Goal: Task Accomplishment & Management: Complete application form

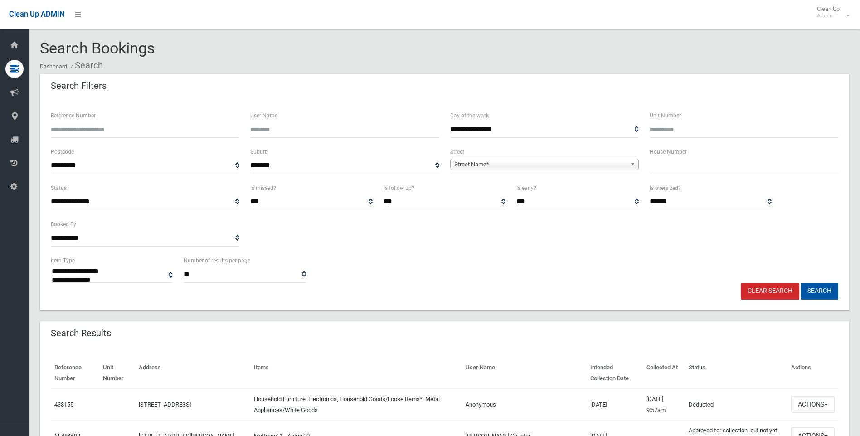
select select
click at [681, 170] on input "text" at bounding box center [744, 165] width 189 height 17
type input "*"
click at [466, 161] on span "Street Name*" at bounding box center [540, 164] width 172 height 11
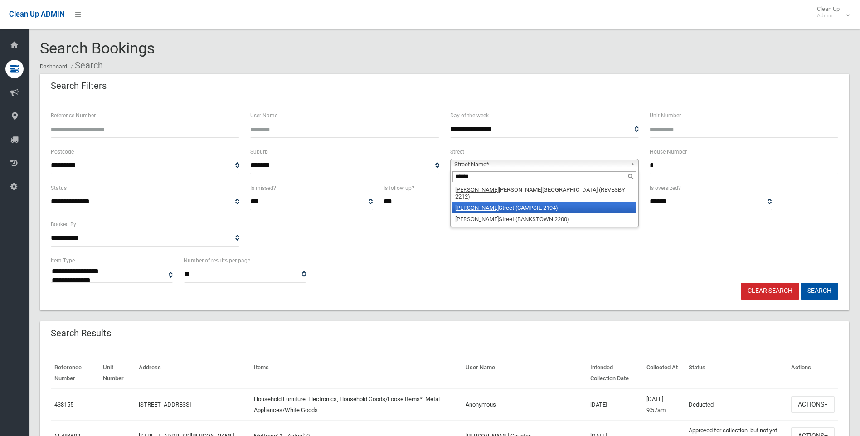
type input "******"
click at [513, 202] on li "Gordon Street (CAMPSIE 2194)" at bounding box center [544, 207] width 184 height 11
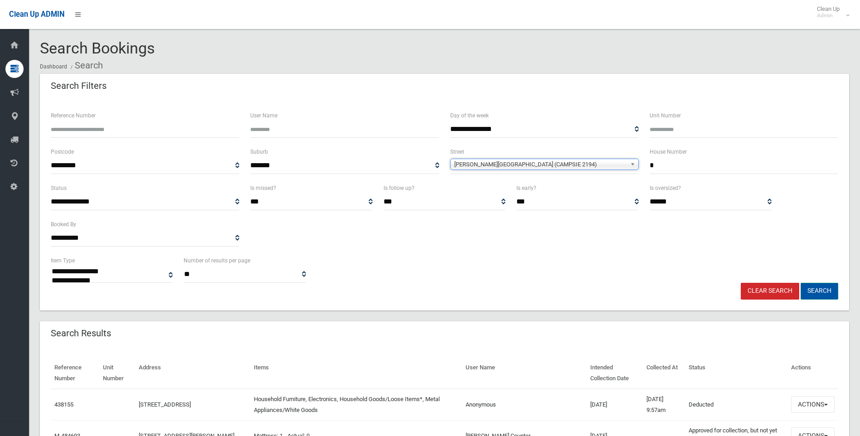
click at [813, 284] on button "Search" at bounding box center [820, 291] width 38 height 17
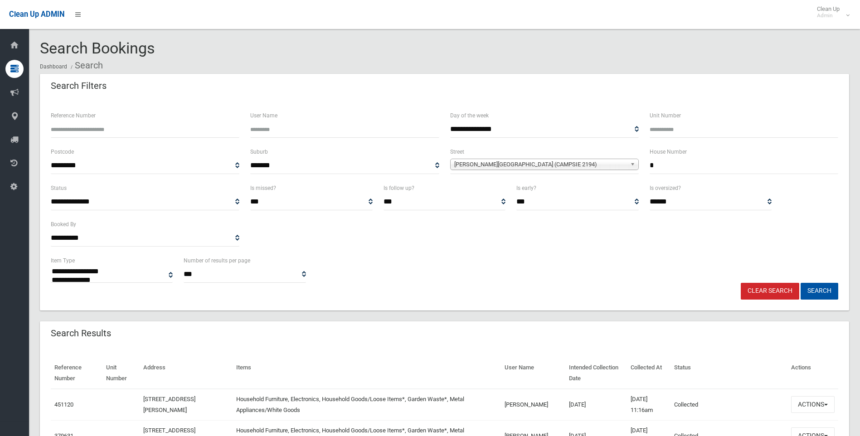
select select
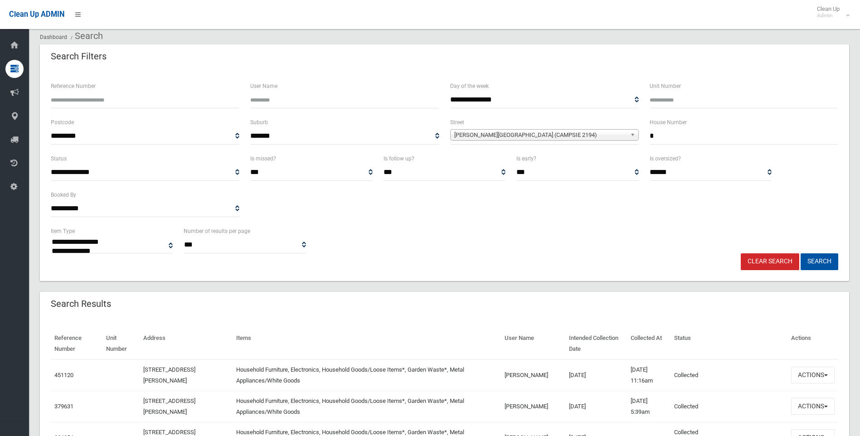
scroll to position [45, 0]
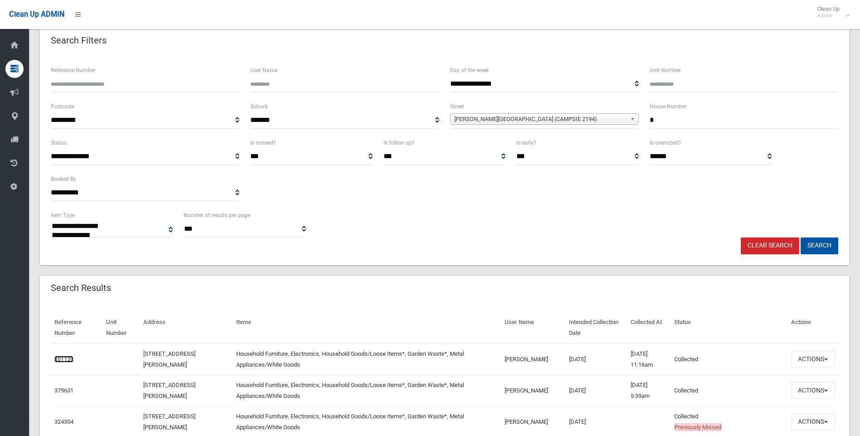
click at [63, 358] on link "451120" at bounding box center [63, 359] width 19 height 7
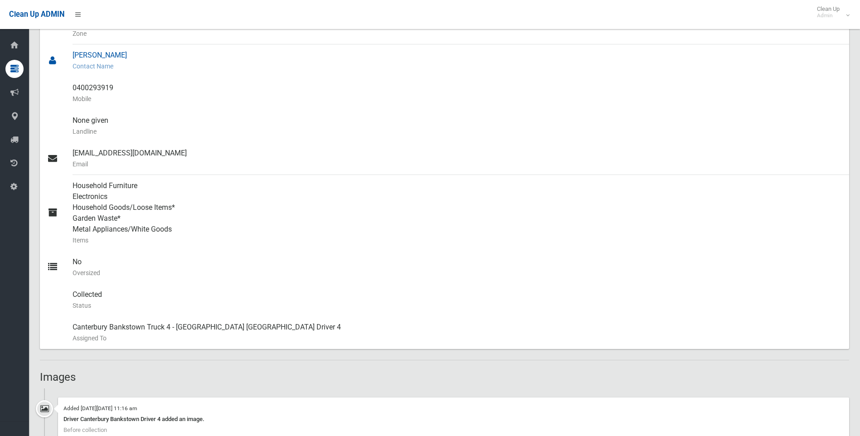
scroll to position [272, 0]
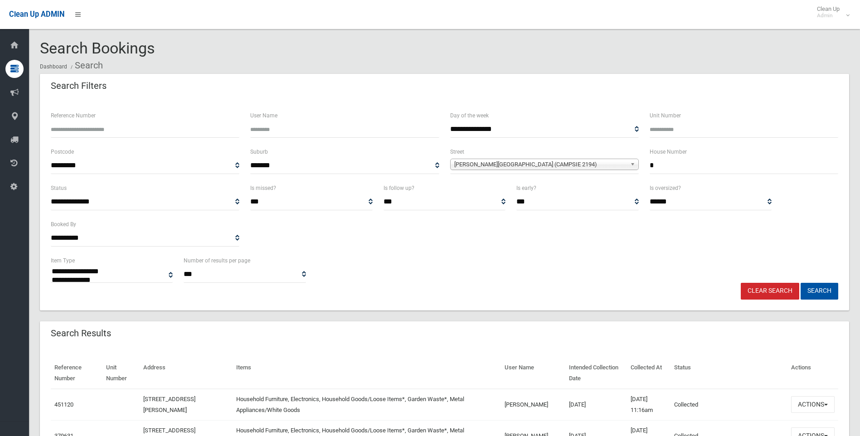
select select
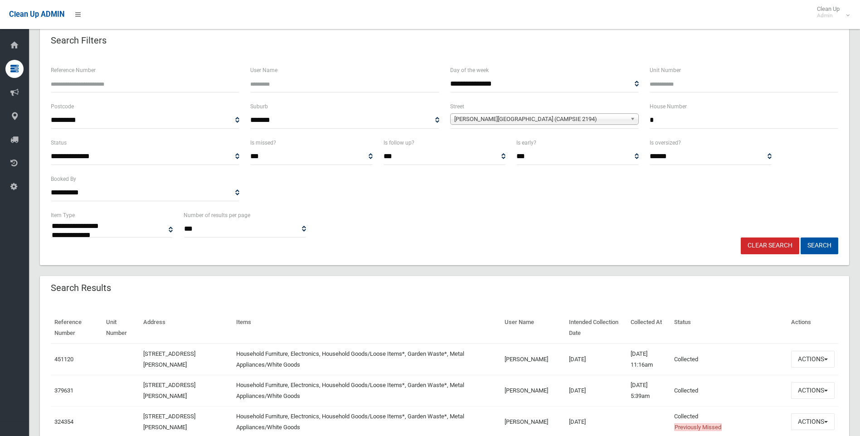
scroll to position [45, 0]
click at [816, 362] on button "Actions" at bounding box center [813, 359] width 44 height 17
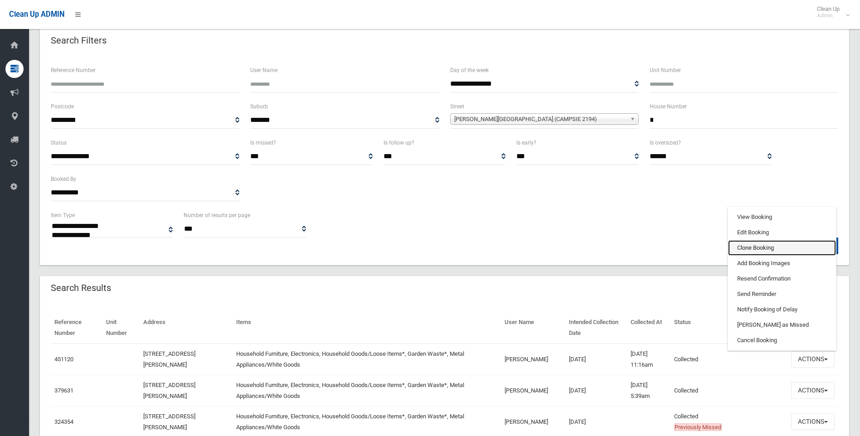
click at [745, 251] on link "Clone Booking" at bounding box center [782, 247] width 108 height 15
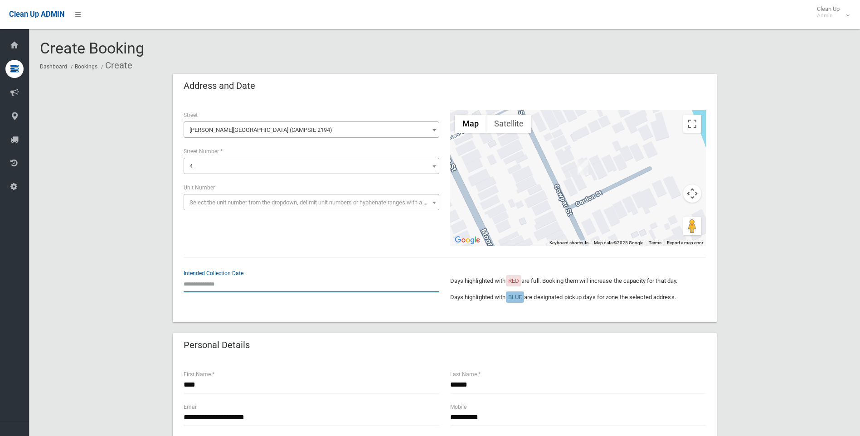
click at [228, 283] on input "text" at bounding box center [312, 284] width 256 height 17
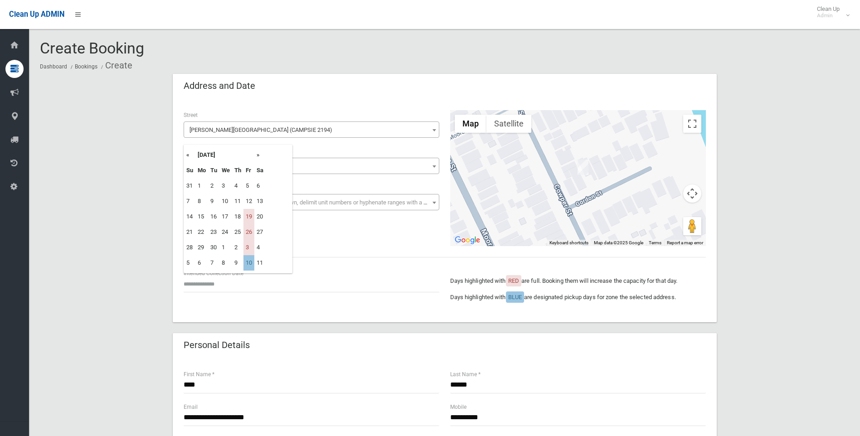
click at [258, 155] on th "»" at bounding box center [259, 154] width 11 height 15
click at [249, 199] on td "10" at bounding box center [248, 201] width 11 height 15
type input "**********"
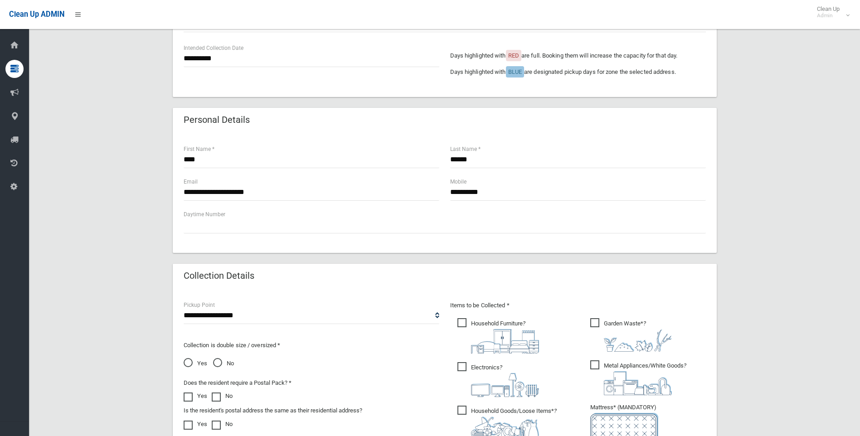
scroll to position [227, 0]
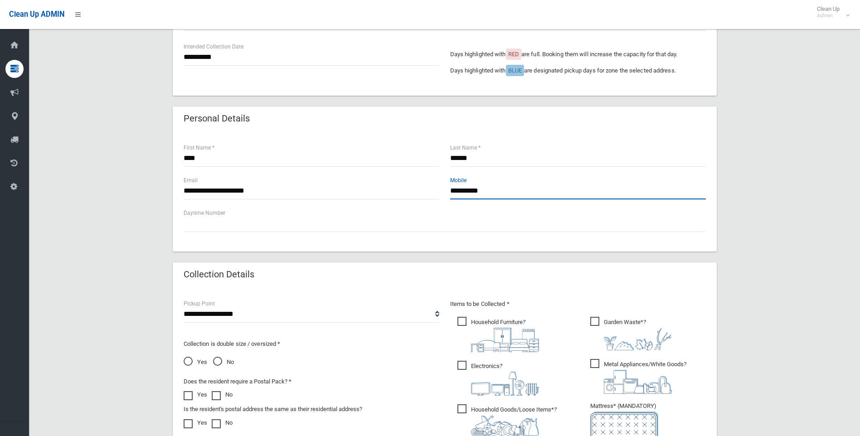
click at [467, 190] on input "**********" at bounding box center [578, 191] width 256 height 17
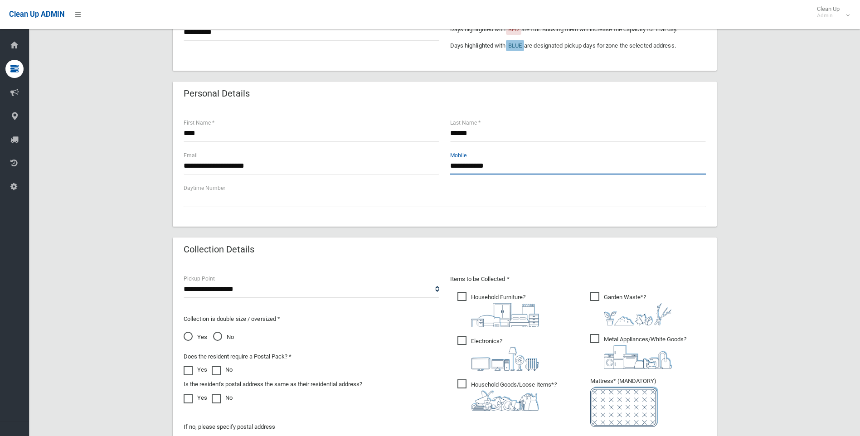
scroll to position [408, 0]
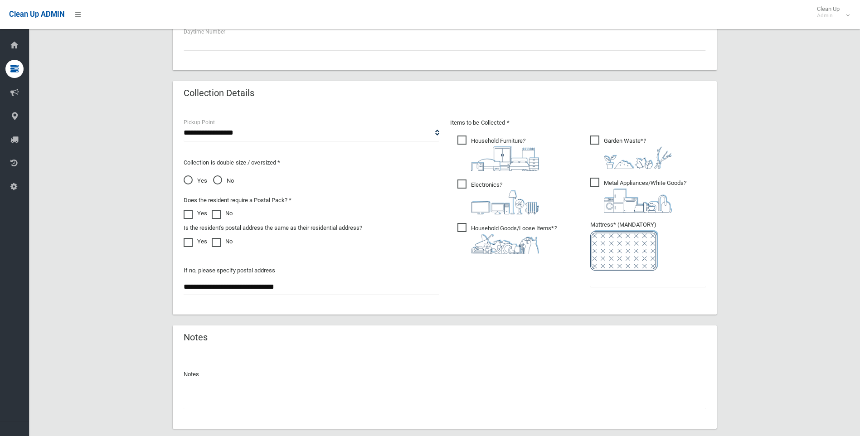
type input "**********"
drag, startPoint x: 341, startPoint y: 285, endPoint x: 119, endPoint y: 286, distance: 222.2
click at [119, 286] on div "**********" at bounding box center [444, 61] width 809 height 791
click at [613, 285] on input "text" at bounding box center [648, 279] width 116 height 17
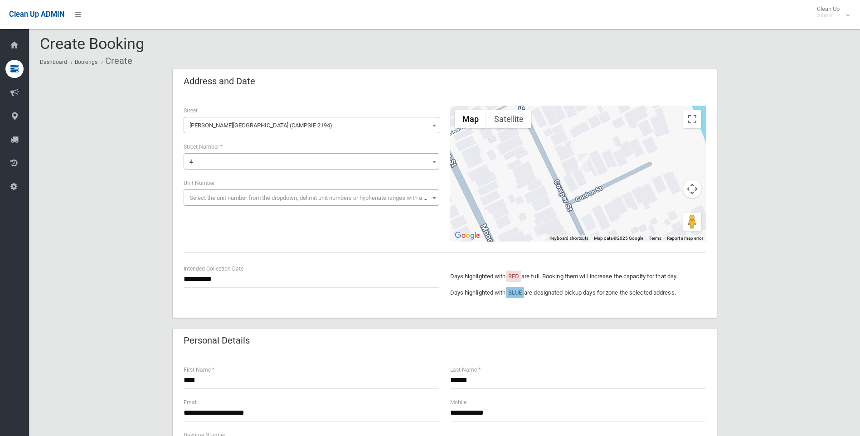
scroll to position [0, 0]
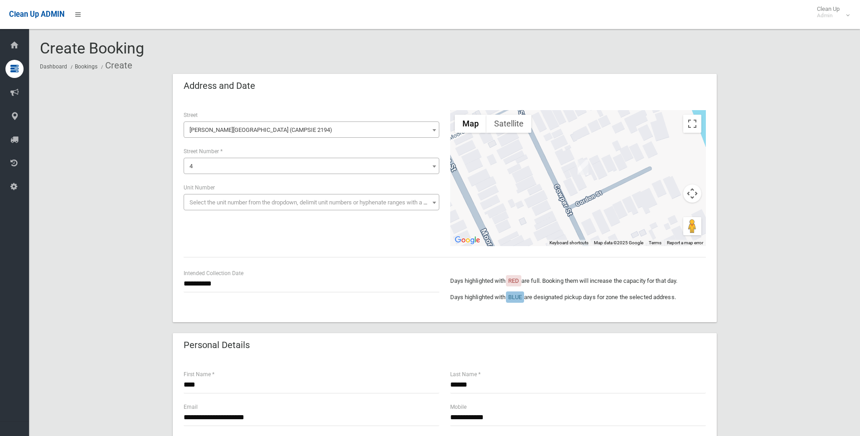
type input "*"
click at [214, 287] on input "**********" at bounding box center [312, 284] width 256 height 17
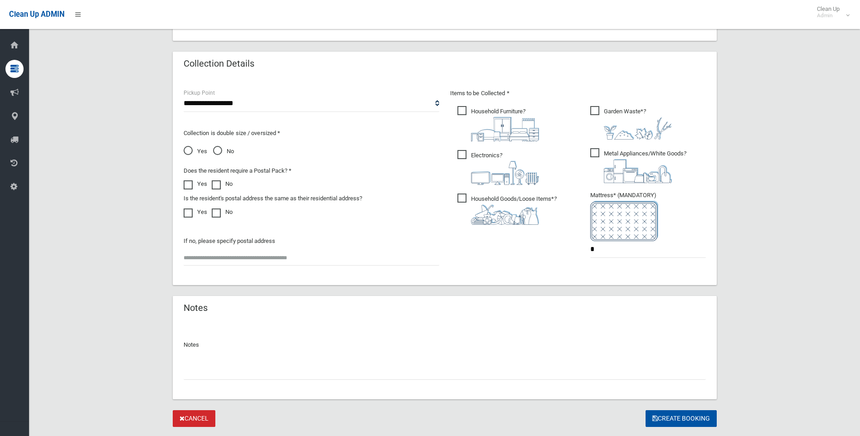
scroll to position [461, 0]
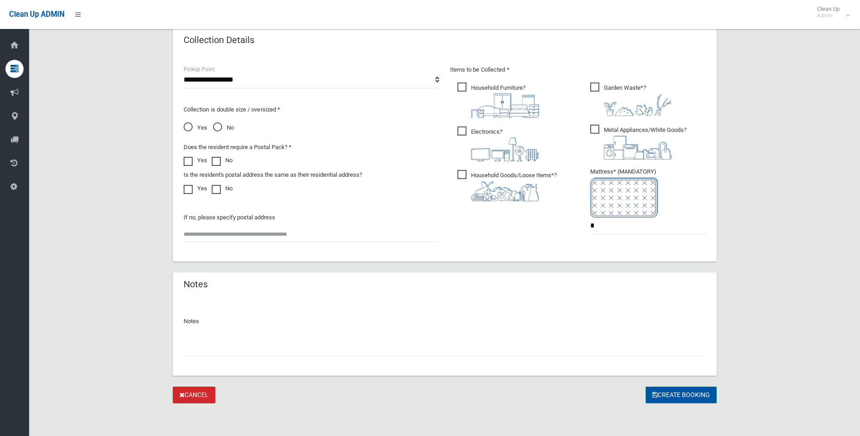
click at [681, 398] on button "Create Booking" at bounding box center [681, 395] width 71 height 17
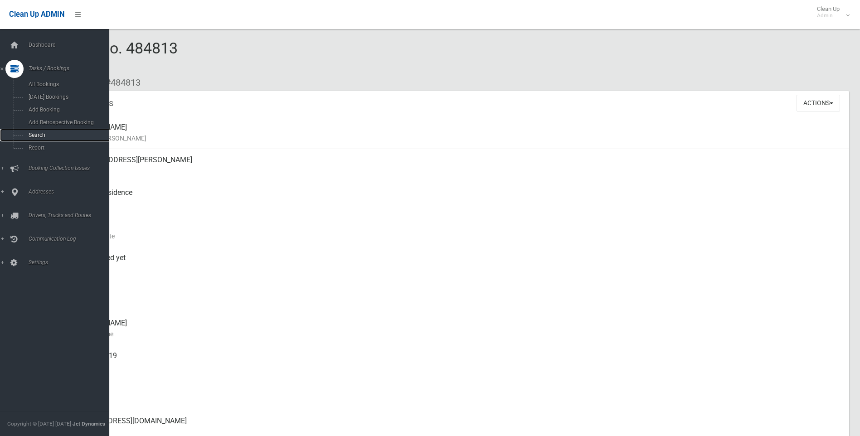
click at [41, 135] on span "Search" at bounding box center [67, 135] width 82 height 6
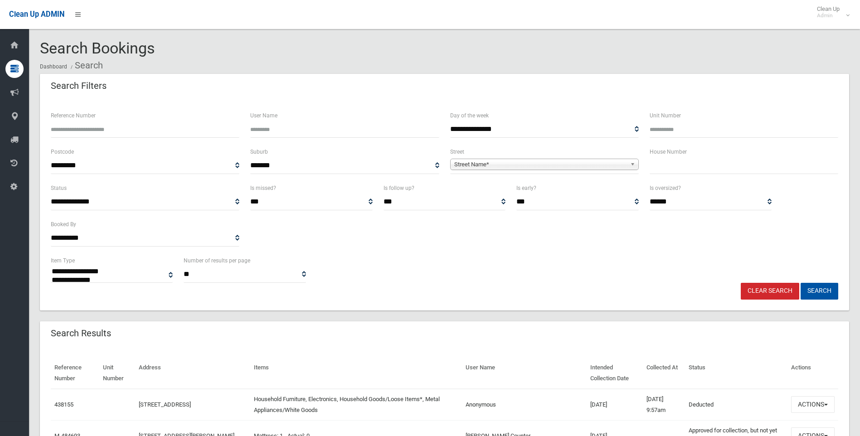
select select
